Goal: Task Accomplishment & Management: Manage account settings

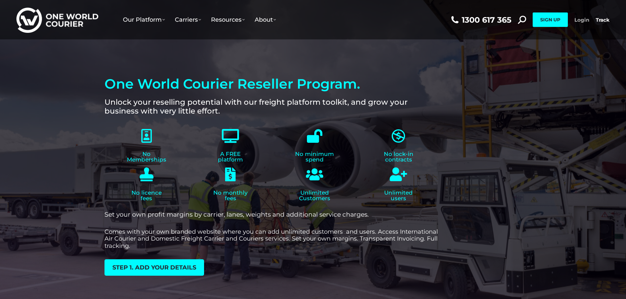
click at [584, 20] on link "Login" at bounding box center [581, 20] width 15 height 6
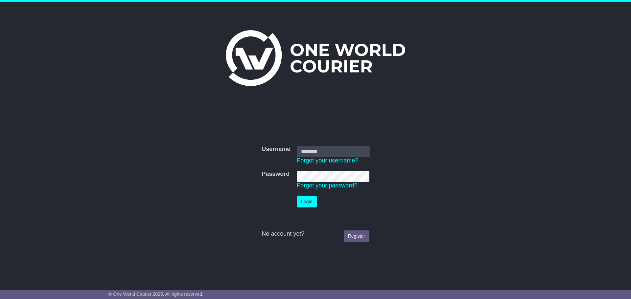
type input "**********"
click at [314, 207] on button "Login" at bounding box center [307, 201] width 20 height 11
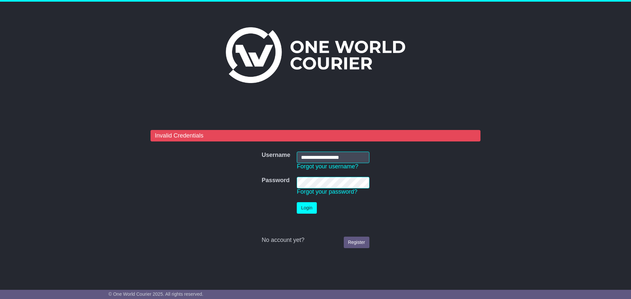
click at [296, 186] on td "Password Forgot your password?" at bounding box center [332, 186] width 79 height 25
click at [297, 202] on button "Login" at bounding box center [307, 207] width 20 height 11
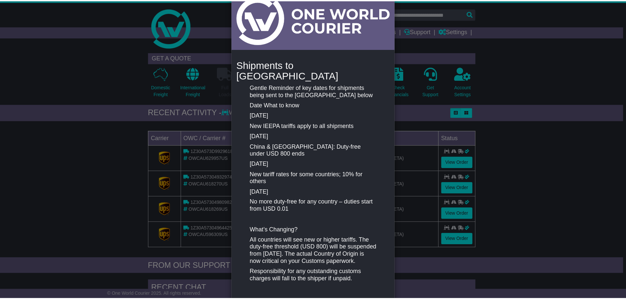
scroll to position [65, 0]
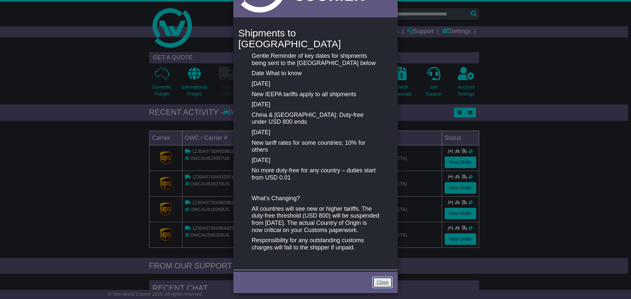
click at [381, 280] on link "Close" at bounding box center [382, 282] width 20 height 11
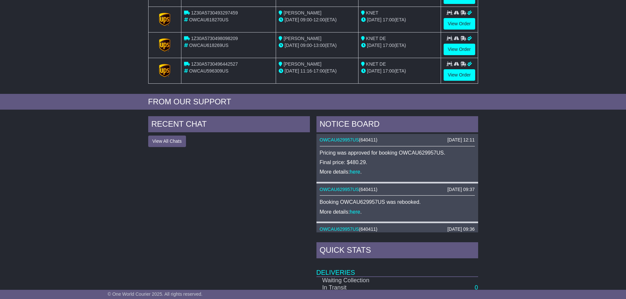
scroll to position [0, 0]
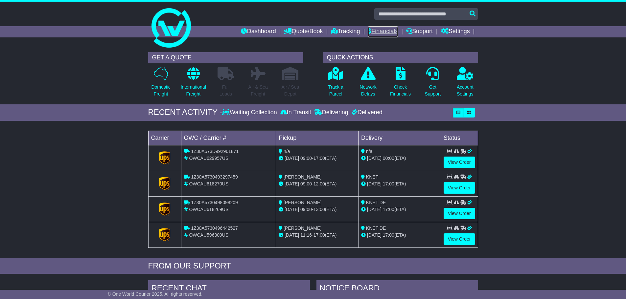
click at [381, 34] on link "Financials" at bounding box center [383, 31] width 30 height 11
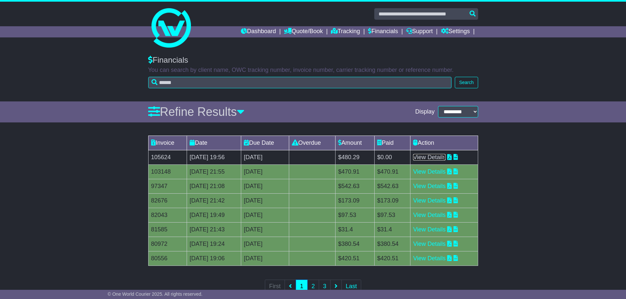
click at [432, 156] on link "View Details" at bounding box center [429, 157] width 33 height 7
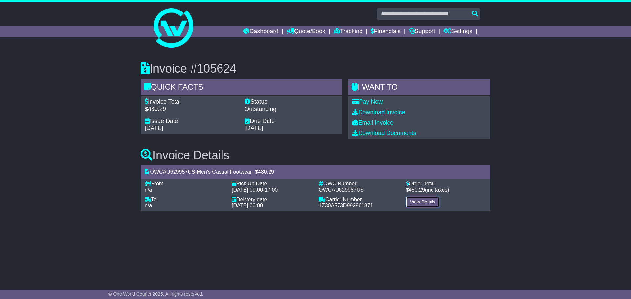
click at [424, 200] on link "View Details" at bounding box center [423, 201] width 34 height 11
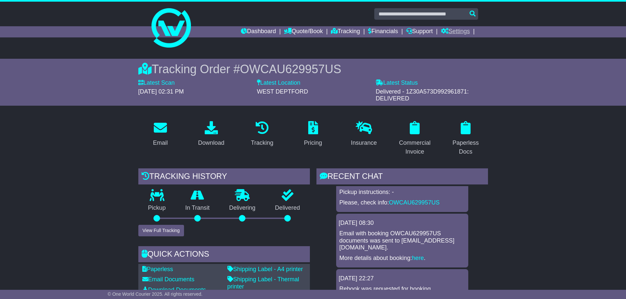
click at [458, 29] on link "Settings" at bounding box center [455, 31] width 29 height 11
click at [454, 48] on link "Address Book" at bounding box center [467, 50] width 52 height 7
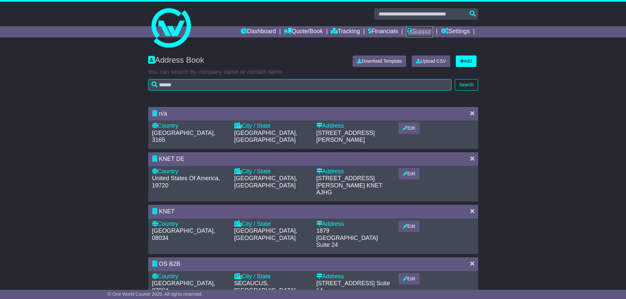
click at [420, 34] on link "Support" at bounding box center [419, 31] width 27 height 11
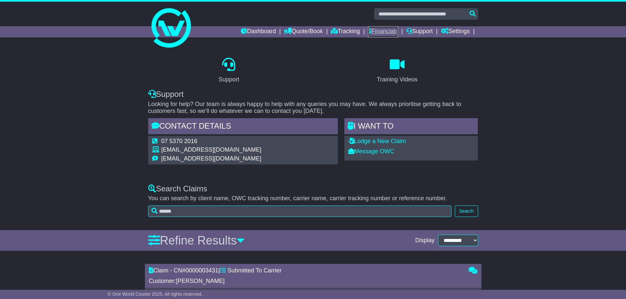
click at [386, 30] on link "Financials" at bounding box center [383, 31] width 30 height 11
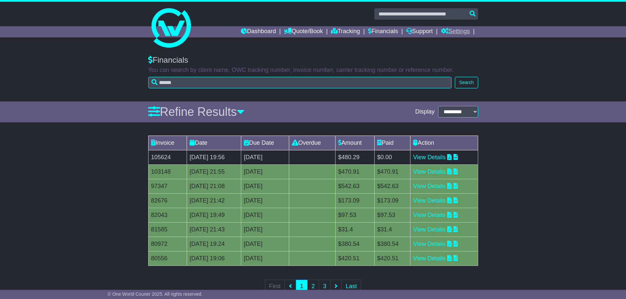
click at [449, 30] on link "Settings" at bounding box center [455, 31] width 29 height 11
click at [457, 43] on link "Settings" at bounding box center [467, 42] width 52 height 7
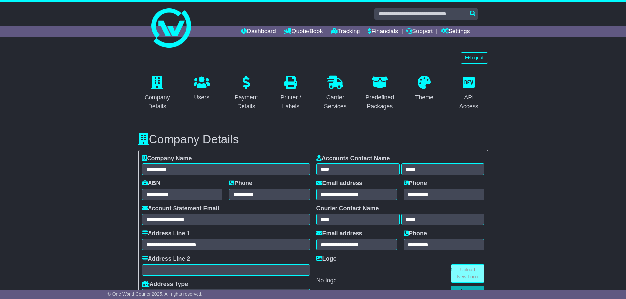
select select "**********"
select select "**"
click at [251, 32] on link "Dashboard" at bounding box center [258, 31] width 35 height 11
